Goal: Task Accomplishment & Management: Manage account settings

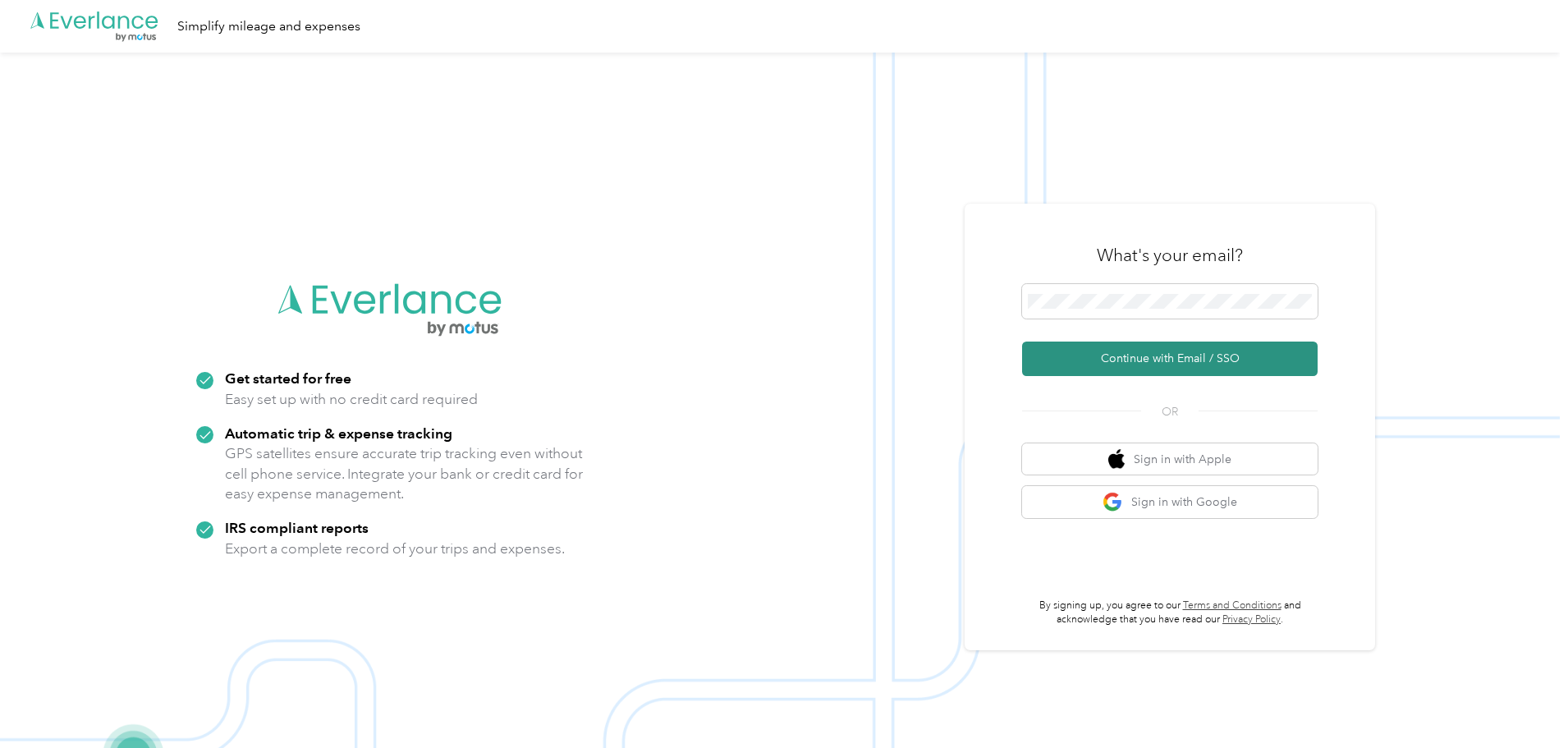
drag, startPoint x: 1131, startPoint y: 372, endPoint x: 1114, endPoint y: 362, distance: 19.7
click at [1132, 372] on button "Continue with Email / SSO" at bounding box center [1169, 358] width 295 height 35
click at [1110, 360] on button "Continue with Email / SSO" at bounding box center [1169, 358] width 295 height 35
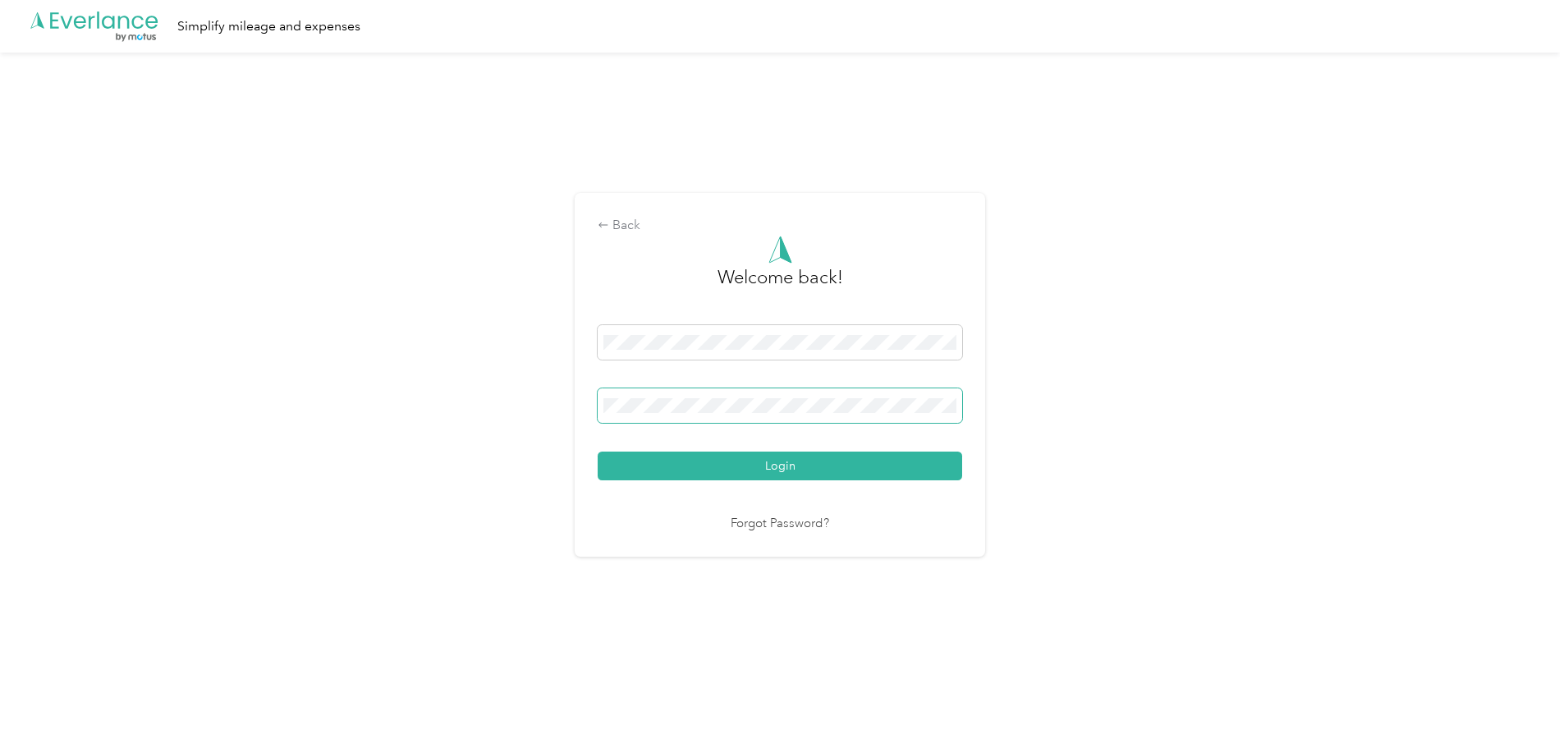
click at [636, 390] on span at bounding box center [779, 406] width 365 height 35
click at [722, 416] on span at bounding box center [779, 406] width 365 height 35
click at [597, 451] on button "Login" at bounding box center [779, 465] width 365 height 29
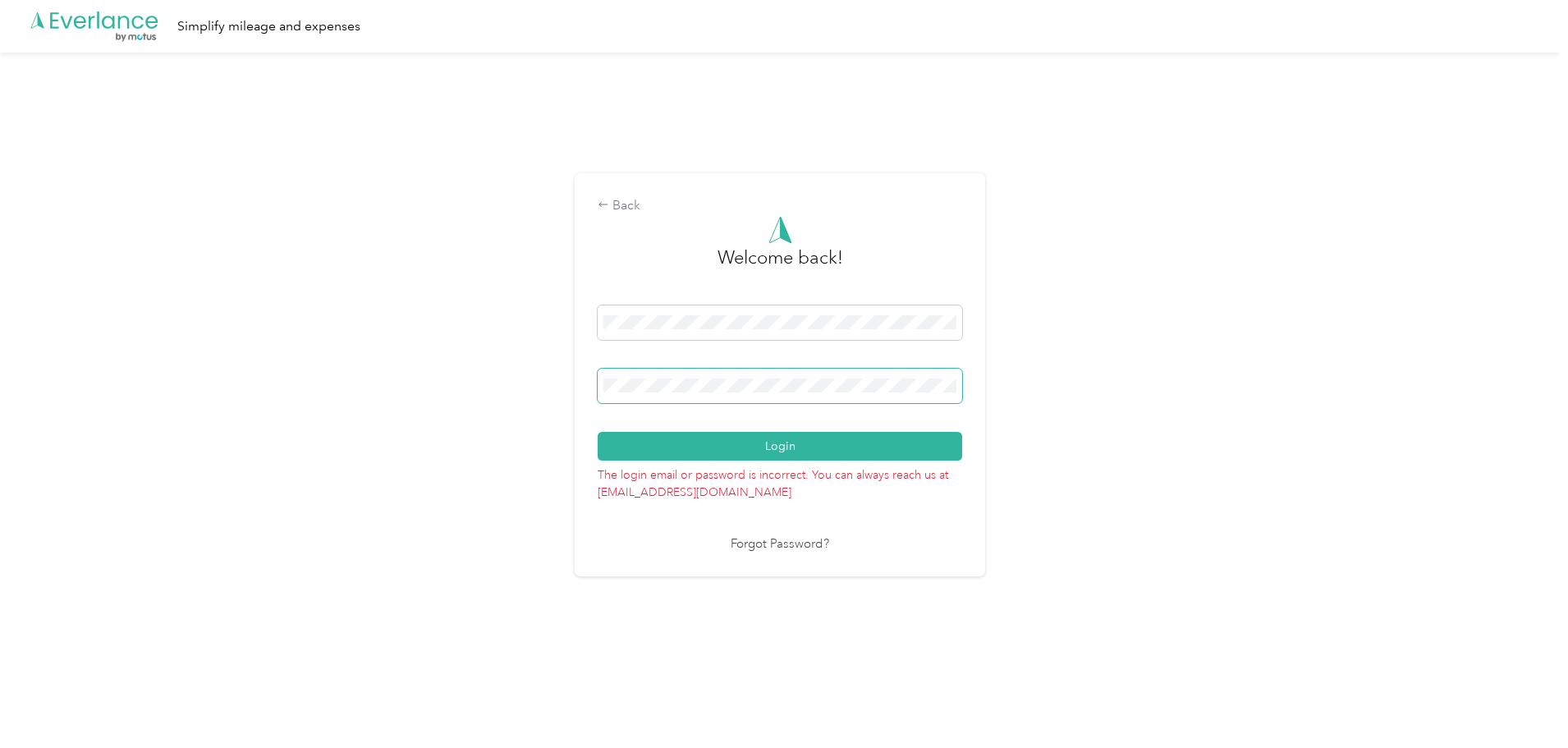
click at [725, 396] on span at bounding box center [779, 385] width 365 height 35
click at [597, 432] on button "Login" at bounding box center [779, 446] width 365 height 29
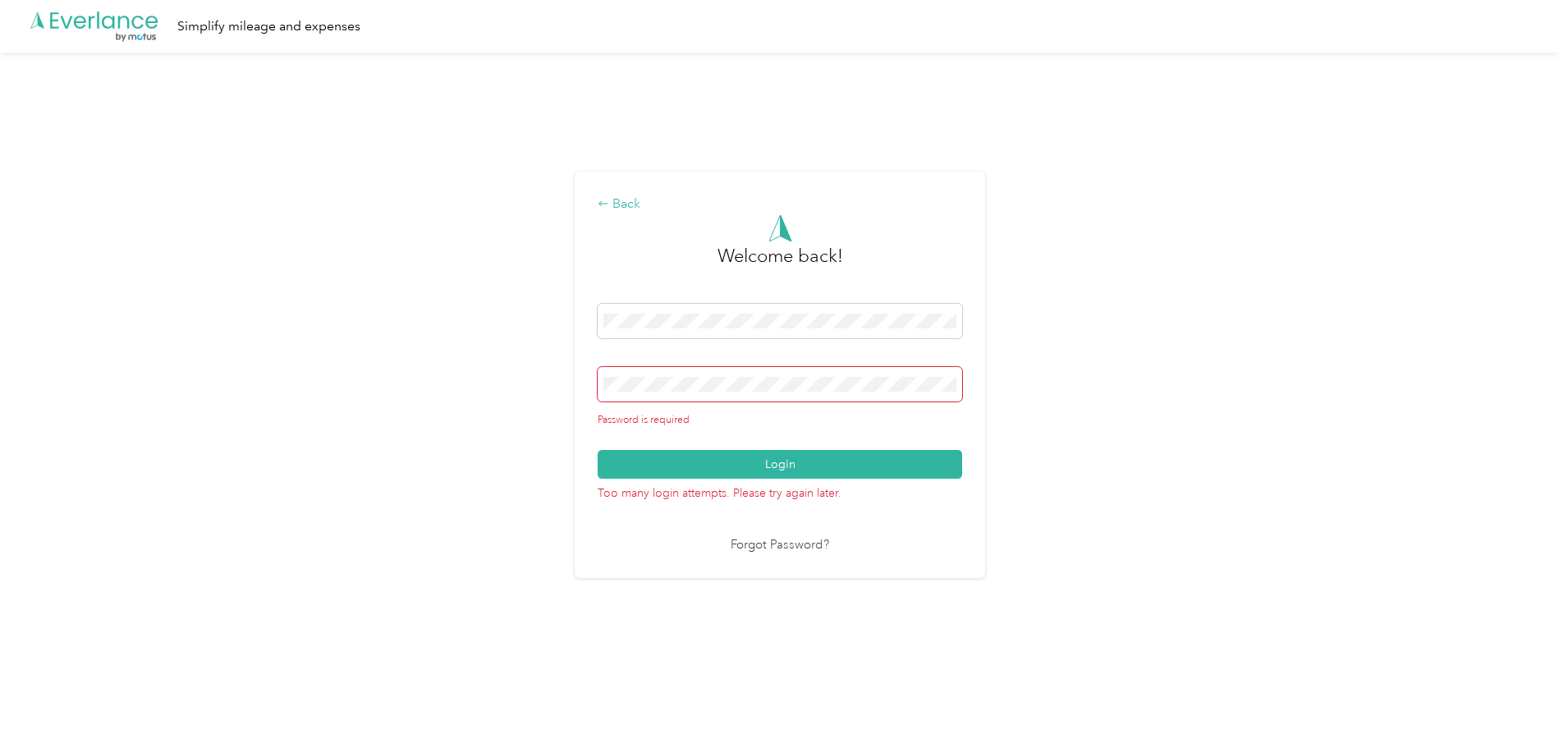
click at [620, 202] on div "Back" at bounding box center [779, 204] width 365 height 20
